Goal: Information Seeking & Learning: Learn about a topic

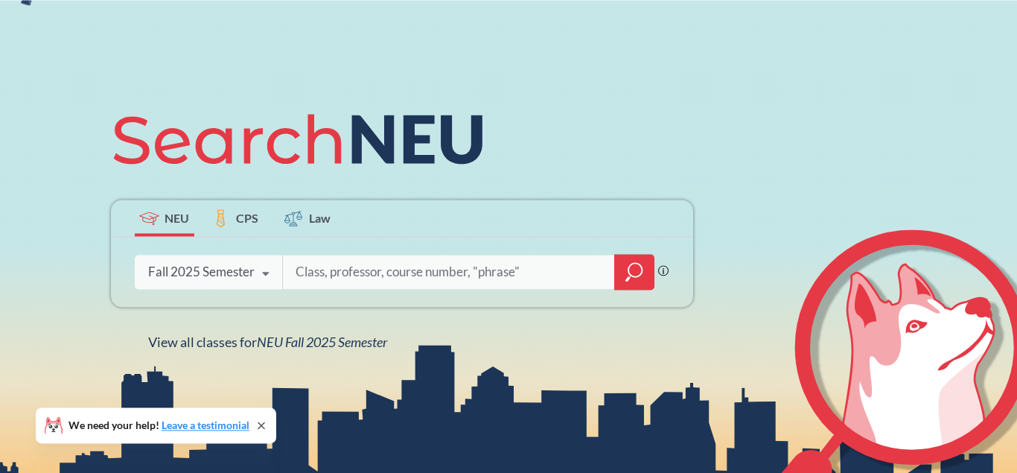
scroll to position [152, 0]
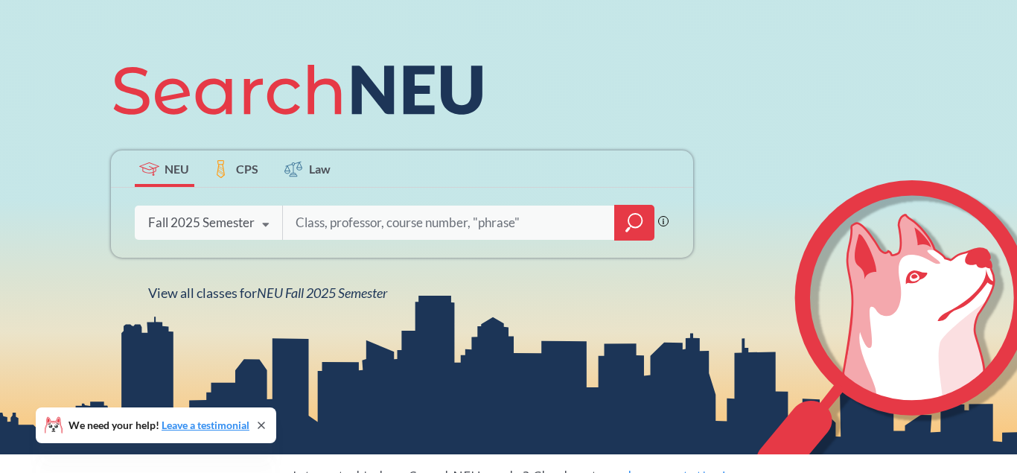
click at [244, 159] on label "CPS" at bounding box center [236, 168] width 60 height 36
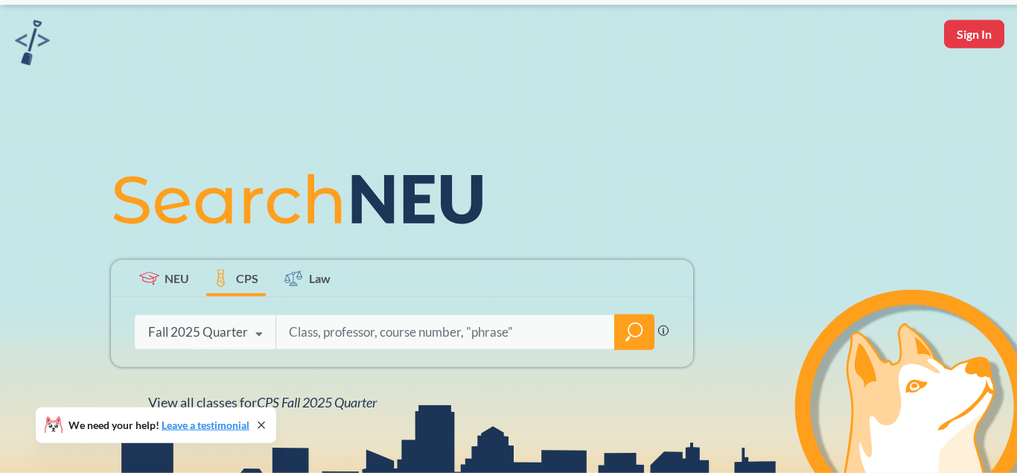
scroll to position [76, 0]
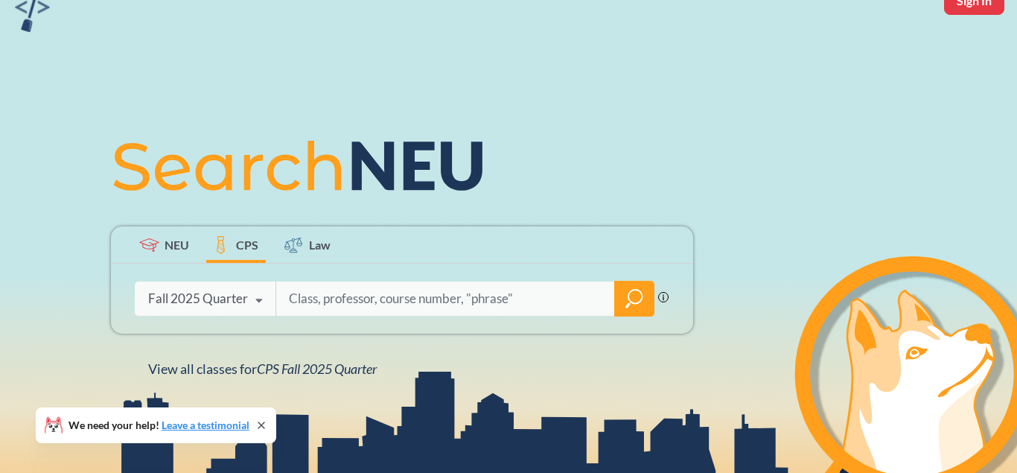
click at [180, 234] on label "NEU" at bounding box center [165, 244] width 60 height 36
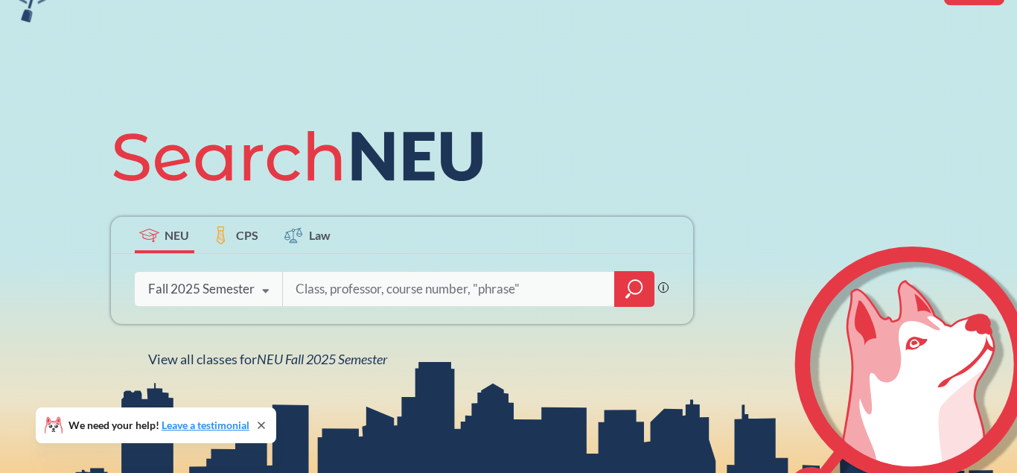
scroll to position [152, 0]
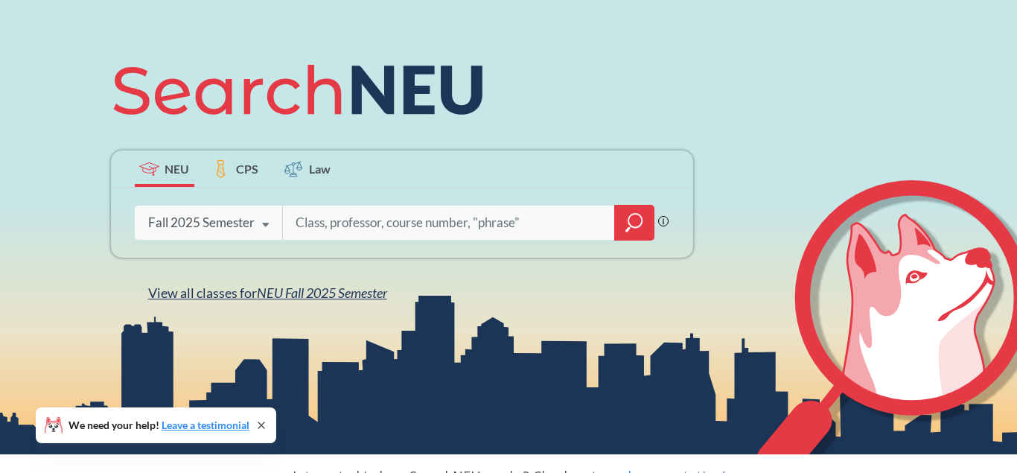
click at [290, 299] on span "NEU Fall 2025 Semester" at bounding box center [322, 292] width 130 height 16
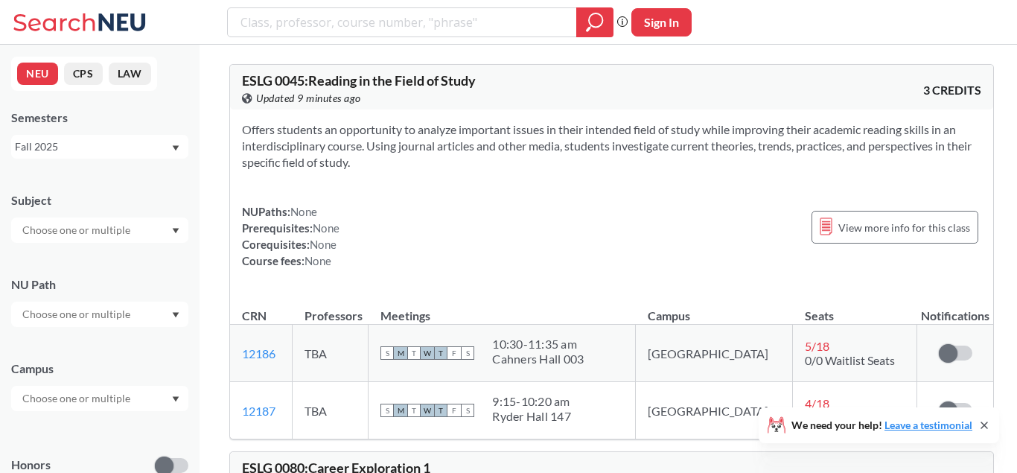
click at [124, 235] on input "text" at bounding box center [77, 230] width 125 height 18
click at [86, 268] on p "Chemistry - CPS" at bounding box center [103, 266] width 168 height 15
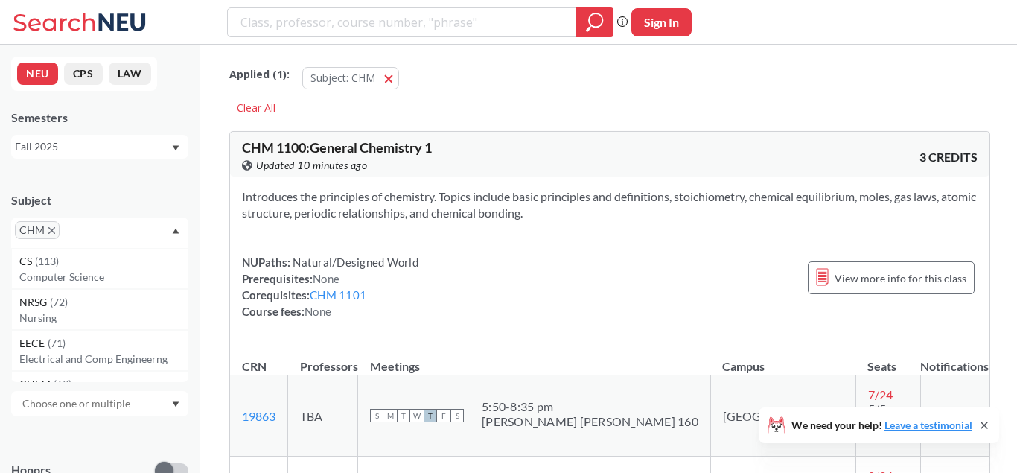
click at [129, 183] on div "Subject CHM CS ( 113 ) Computer Science NRSG ( 72 ) Nursing EECE ( 71 ) Electri…" at bounding box center [99, 212] width 177 height 71
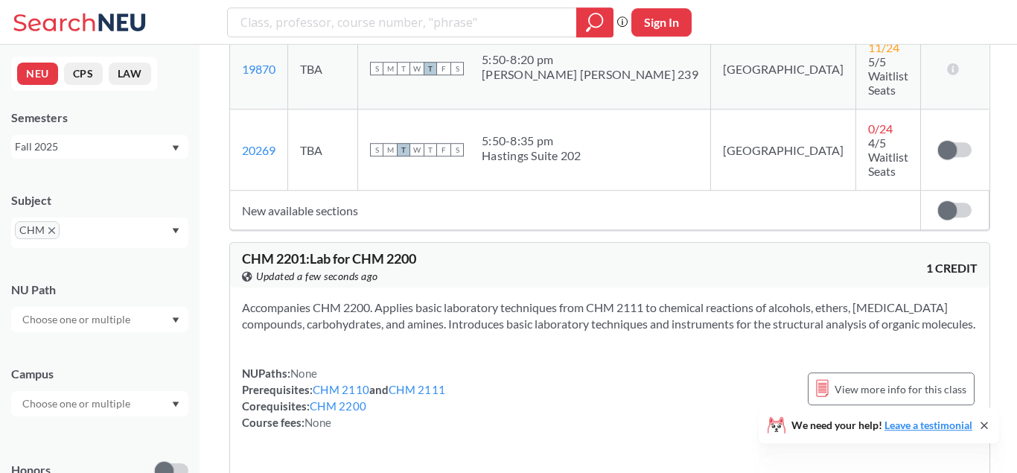
scroll to position [2886, 0]
